Goal: Task Accomplishment & Management: Manage account settings

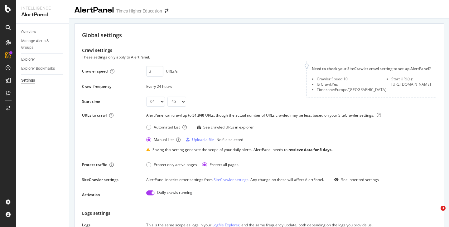
select select "04"
select select "45"
